Goal: Transaction & Acquisition: Purchase product/service

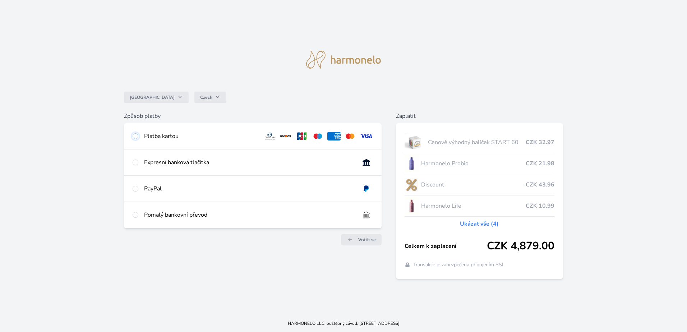
click at [137, 136] on input "radio" at bounding box center [136, 136] width 6 height 6
radio input "true"
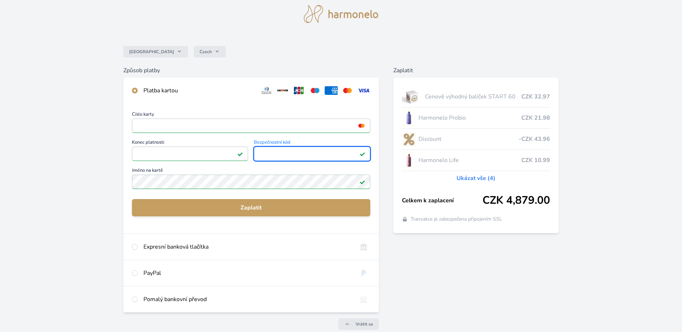
scroll to position [36, 0]
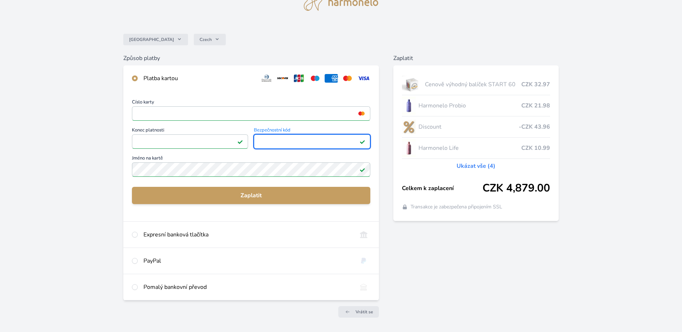
click at [469, 169] on link "Ukázat vše (4)" at bounding box center [475, 166] width 39 height 9
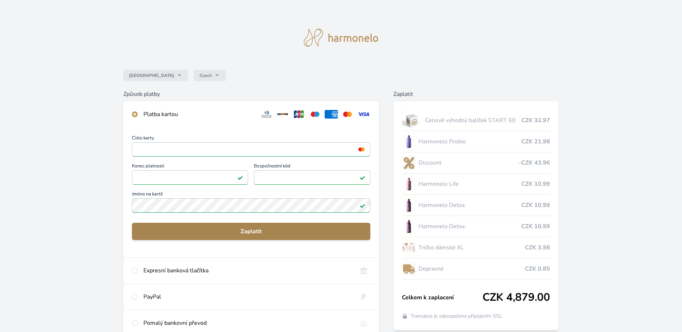
click at [262, 228] on span "Zaplatit" at bounding box center [251, 231] width 227 height 9
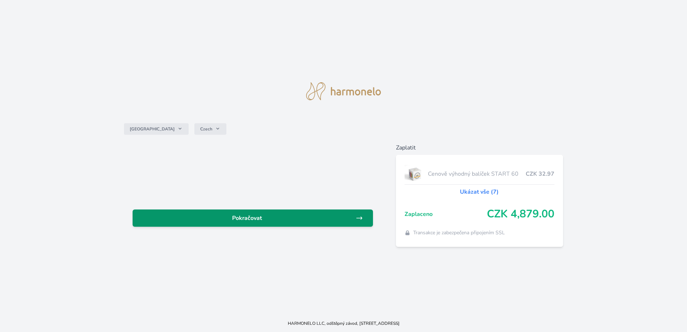
drag, startPoint x: 278, startPoint y: 218, endPoint x: 283, endPoint y: 218, distance: 5.0
click at [278, 218] on span "Pokračovat" at bounding box center [246, 218] width 217 height 9
